Goal: Task Accomplishment & Management: Use online tool/utility

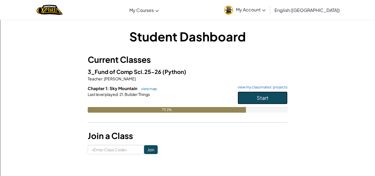
click at [258, 98] on span "Start" at bounding box center [263, 97] width 12 height 6
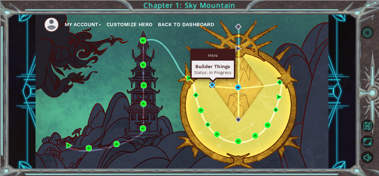
click at [212, 86] on img at bounding box center [212, 85] width 6 height 6
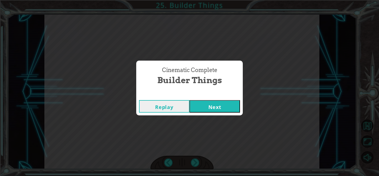
click at [219, 108] on button "Next" at bounding box center [214, 106] width 50 height 12
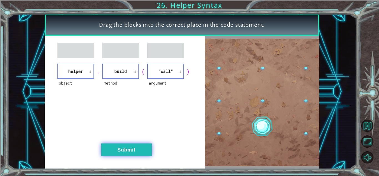
click at [125, 145] on button "Submit" at bounding box center [126, 149] width 50 height 12
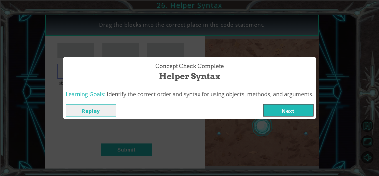
click at [299, 109] on button "Next" at bounding box center [288, 110] width 50 height 12
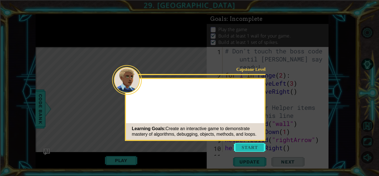
click at [252, 145] on button "Start" at bounding box center [250, 147] width 32 height 9
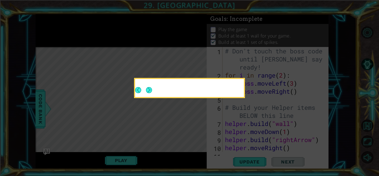
click at [151, 91] on button "Next" at bounding box center [149, 90] width 6 height 6
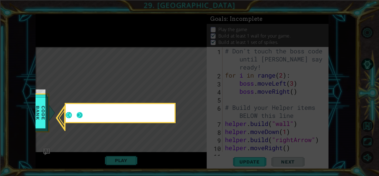
click at [83, 118] on button "Next" at bounding box center [80, 115] width 6 height 6
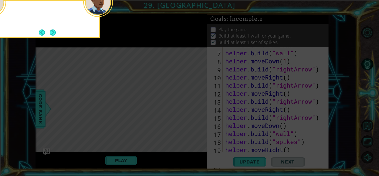
scroll to position [169, 0]
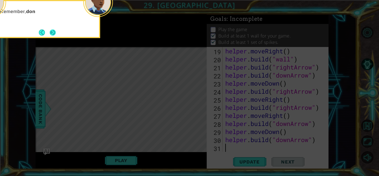
click at [54, 30] on button "Next" at bounding box center [53, 32] width 6 height 6
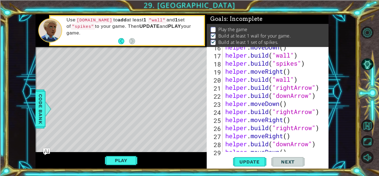
scroll to position [149, 0]
click at [252, 160] on span "Update" at bounding box center [249, 162] width 31 height 6
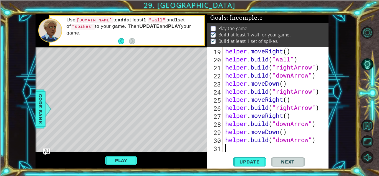
click at [233, 146] on div "helper . moveRight ( ) helper . build ( "wall" ) helper . build ( "rightArrow" …" at bounding box center [275, 107] width 102 height 121
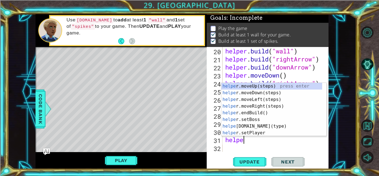
scroll to position [0, 1]
click at [252, 129] on div "helper .moveUp(steps) press enter helper .moveDown(steps) press enter helper .m…" at bounding box center [271, 116] width 101 height 67
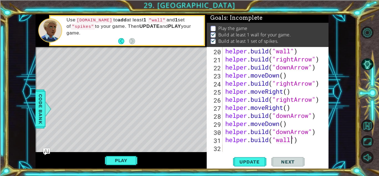
scroll to position [0, 3]
click at [254, 159] on span "Update" at bounding box center [249, 162] width 31 height 6
click at [253, 159] on span "Update" at bounding box center [249, 162] width 31 height 6
drag, startPoint x: 299, startPoint y: 140, endPoint x: 229, endPoint y: 140, distance: 70.5
click at [229, 140] on div "helper . build ( "wall" ) helper . build ( "rightArrow" ) helper . build ( "dow…" at bounding box center [275, 107] width 102 height 121
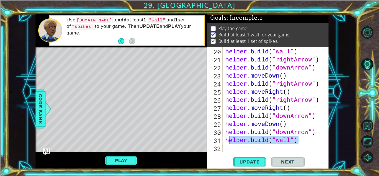
type textarea "h"
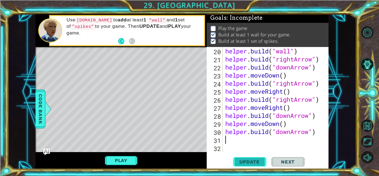
click at [251, 158] on button "Update" at bounding box center [249, 161] width 33 height 12
click at [226, 131] on div "helper . build ( "wall" ) helper . build ( "rightArrow" ) helper . build ( "dow…" at bounding box center [275, 107] width 102 height 121
type textarea "[DOMAIN_NAME]("downArrow")"
click at [223, 141] on div "[DOMAIN_NAME]("downArrow") 20 21 22 23 24 25 26 27 28 29 30 31 32 helper . buil…" at bounding box center [267, 99] width 120 height 105
click at [228, 141] on div "helper . build ( "wall" ) helper . build ( "rightArrow" ) helper . build ( "dow…" at bounding box center [275, 107] width 102 height 121
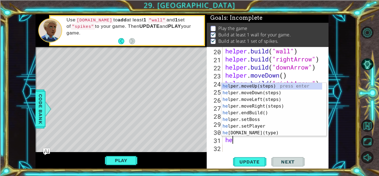
type textarea "help"
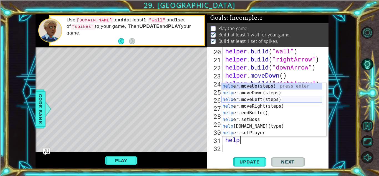
click at [249, 100] on div "help er.moveUp(steps) press enter help er.moveDown(steps) press enter help er.m…" at bounding box center [271, 116] width 101 height 67
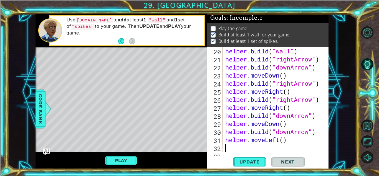
scroll to position [185, 0]
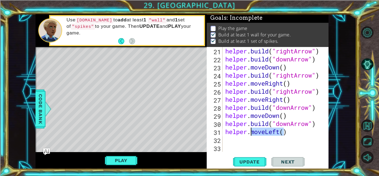
drag, startPoint x: 285, startPoint y: 133, endPoint x: 252, endPoint y: 135, distance: 33.4
click at [252, 135] on div "helper . build ( "rightArrow" ) helper . build ( "downArrow" ) helper . moveDow…" at bounding box center [275, 107] width 102 height 121
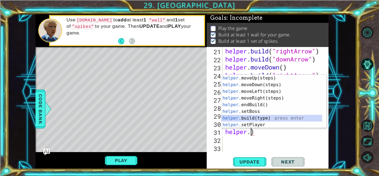
click at [242, 118] on div "helper. moveUp(steps) press enter helper. moveDown(steps) press enter helper. m…" at bounding box center [271, 108] width 101 height 67
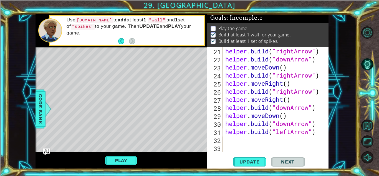
scroll to position [0, 4]
type textarea "[DOMAIN_NAME]("leftArrow")"
click at [249, 161] on span "Update" at bounding box center [249, 162] width 31 height 6
click at [246, 142] on div "helper . build ( "rightArrow" ) helper . build ( "downArrow" ) helper . moveDow…" at bounding box center [275, 107] width 102 height 121
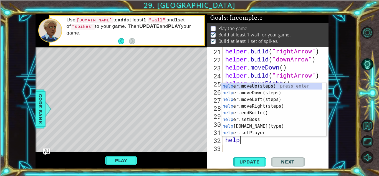
scroll to position [0, 1]
type textarea "helper"
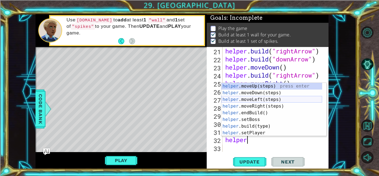
click at [243, 100] on div "helper .moveUp(steps) press enter helper .moveDown(steps) press enter helper .m…" at bounding box center [271, 116] width 101 height 67
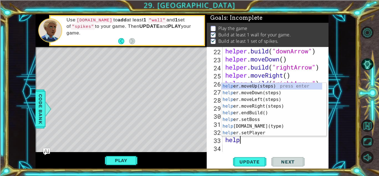
scroll to position [0, 0]
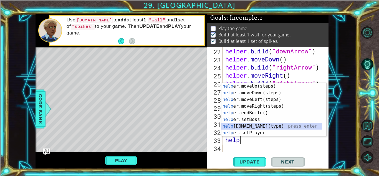
click at [252, 125] on div "help er.moveUp(steps) press enter help er.moveDown(steps) press enter help er.m…" at bounding box center [271, 116] width 101 height 67
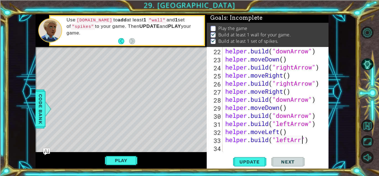
scroll to position [0, 4]
type textarea "[DOMAIN_NAME]("leftArrow")"
click at [251, 159] on span "Update" at bounding box center [249, 162] width 31 height 6
click at [233, 146] on div "helper . build ( "downArrow" ) helper . moveDown ( ) helper . build ( "rightArr…" at bounding box center [275, 107] width 102 height 121
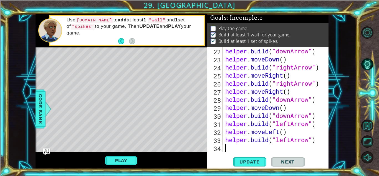
type textarea "h"
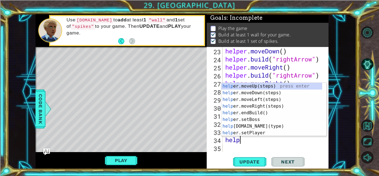
scroll to position [0, 0]
click at [254, 125] on div "help er.moveUp(steps) press enter help er.moveDown(steps) press enter help er.m…" at bounding box center [271, 116] width 101 height 67
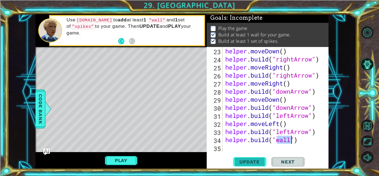
type textarea "[DOMAIN_NAME]("wall")"
click at [242, 160] on span "Update" at bounding box center [249, 162] width 31 height 6
click at [260, 160] on span "Update" at bounding box center [249, 162] width 31 height 6
click at [128, 158] on button "Play" at bounding box center [121, 160] width 32 height 11
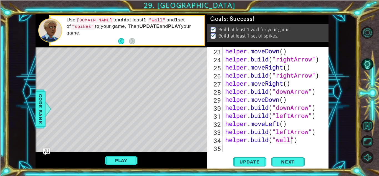
scroll to position [2, 0]
click at [289, 159] on span "Next" at bounding box center [288, 162] width 25 height 6
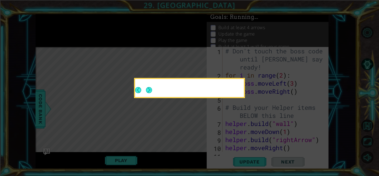
scroll to position [0, 0]
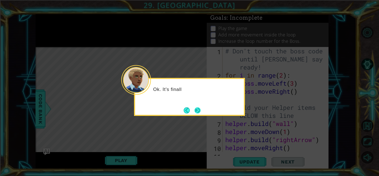
click at [197, 108] on button "Next" at bounding box center [197, 110] width 6 height 6
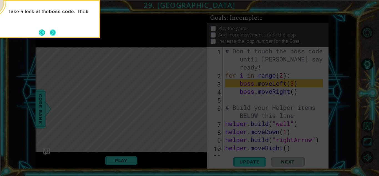
click at [56, 34] on button "Next" at bounding box center [53, 32] width 6 height 6
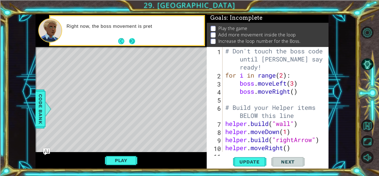
click at [132, 41] on button "Next" at bounding box center [132, 41] width 6 height 6
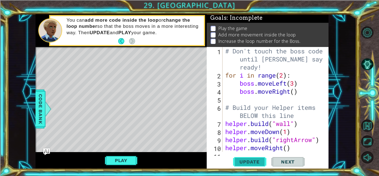
click at [247, 159] on span "Update" at bounding box center [249, 162] width 31 height 6
